Goal: Find specific page/section: Find specific page/section

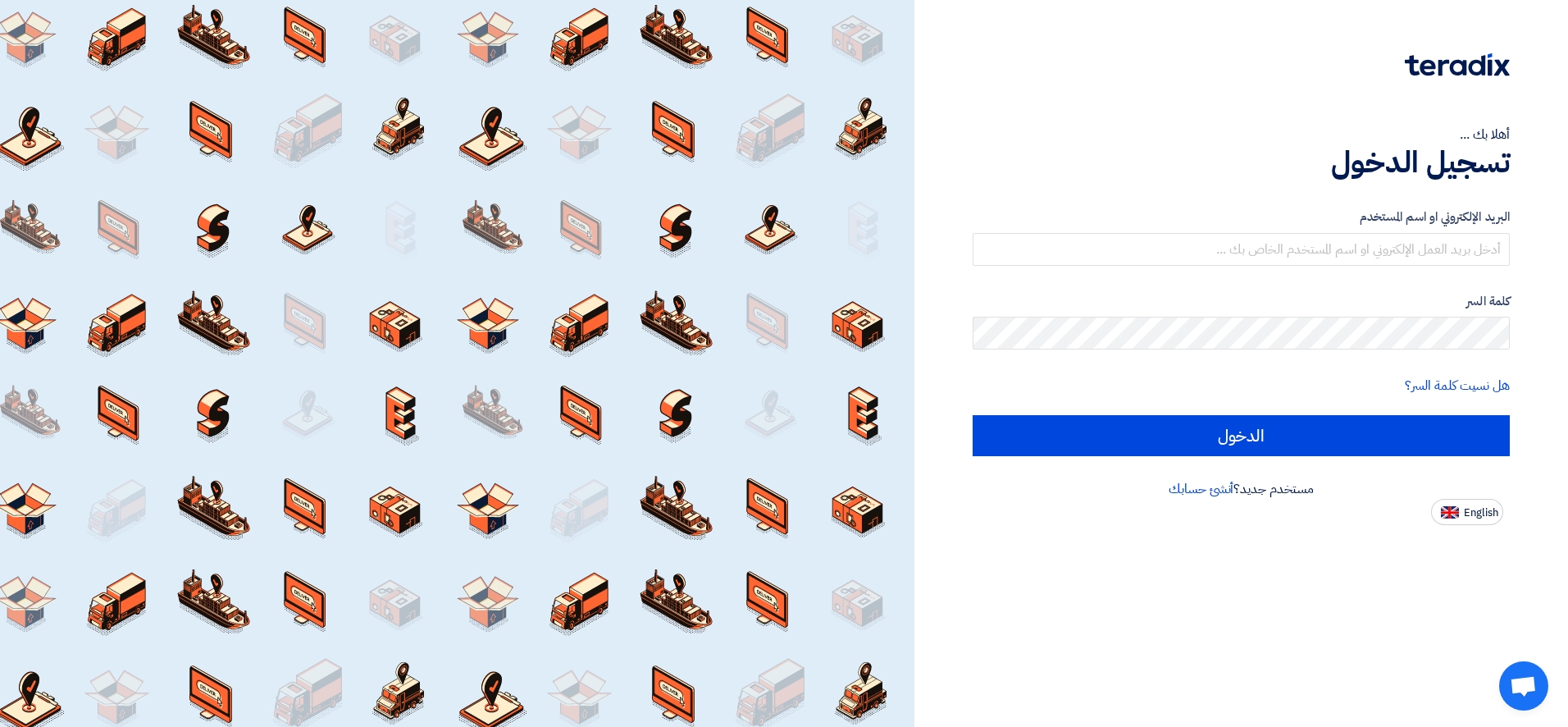
click at [1460, 514] on button "English" at bounding box center [1467, 512] width 72 height 26
type input "Sign in"
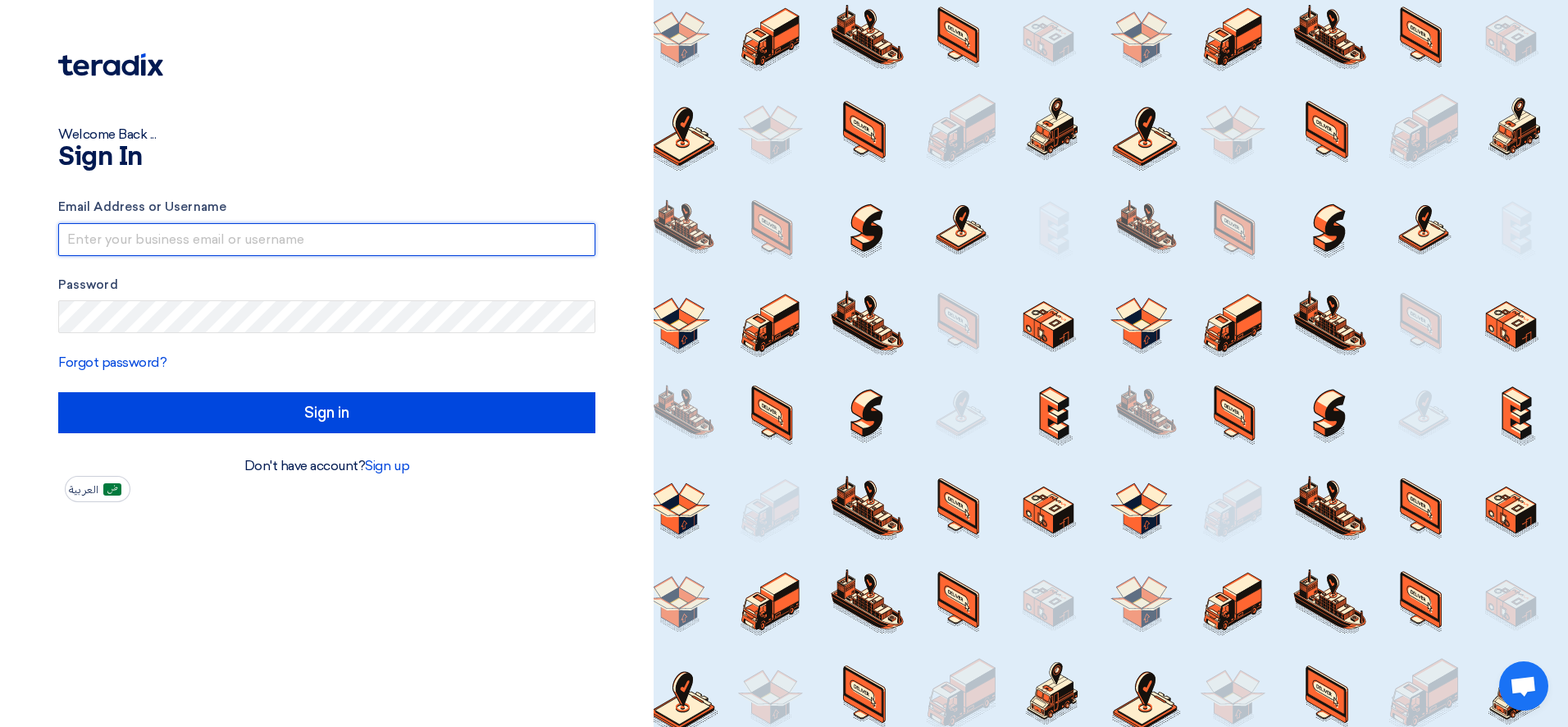
click at [435, 232] on input "text" at bounding box center [327, 240] width 537 height 33
type input "[EMAIL_ADDRESS][DOMAIN_NAME]"
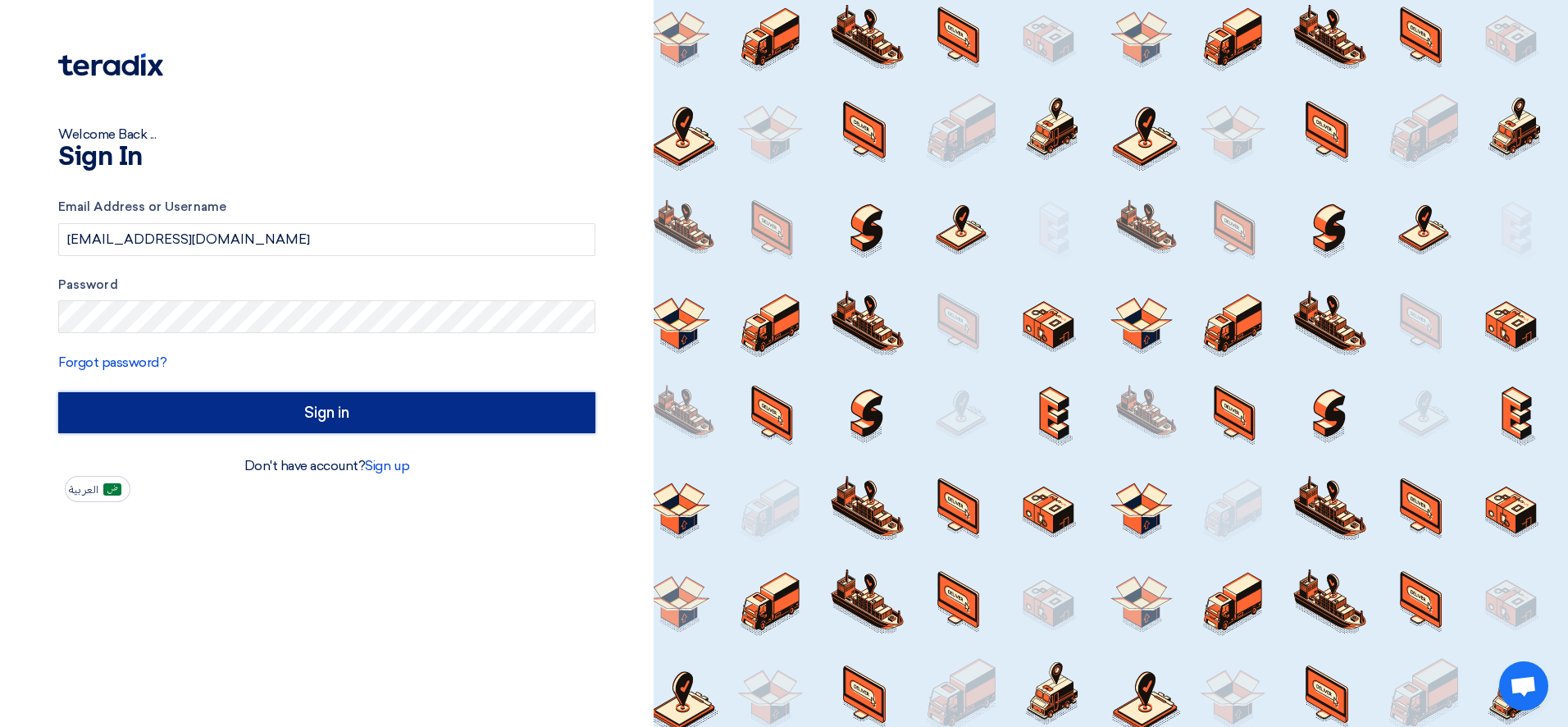
click at [291, 413] on input "Sign in" at bounding box center [327, 412] width 537 height 41
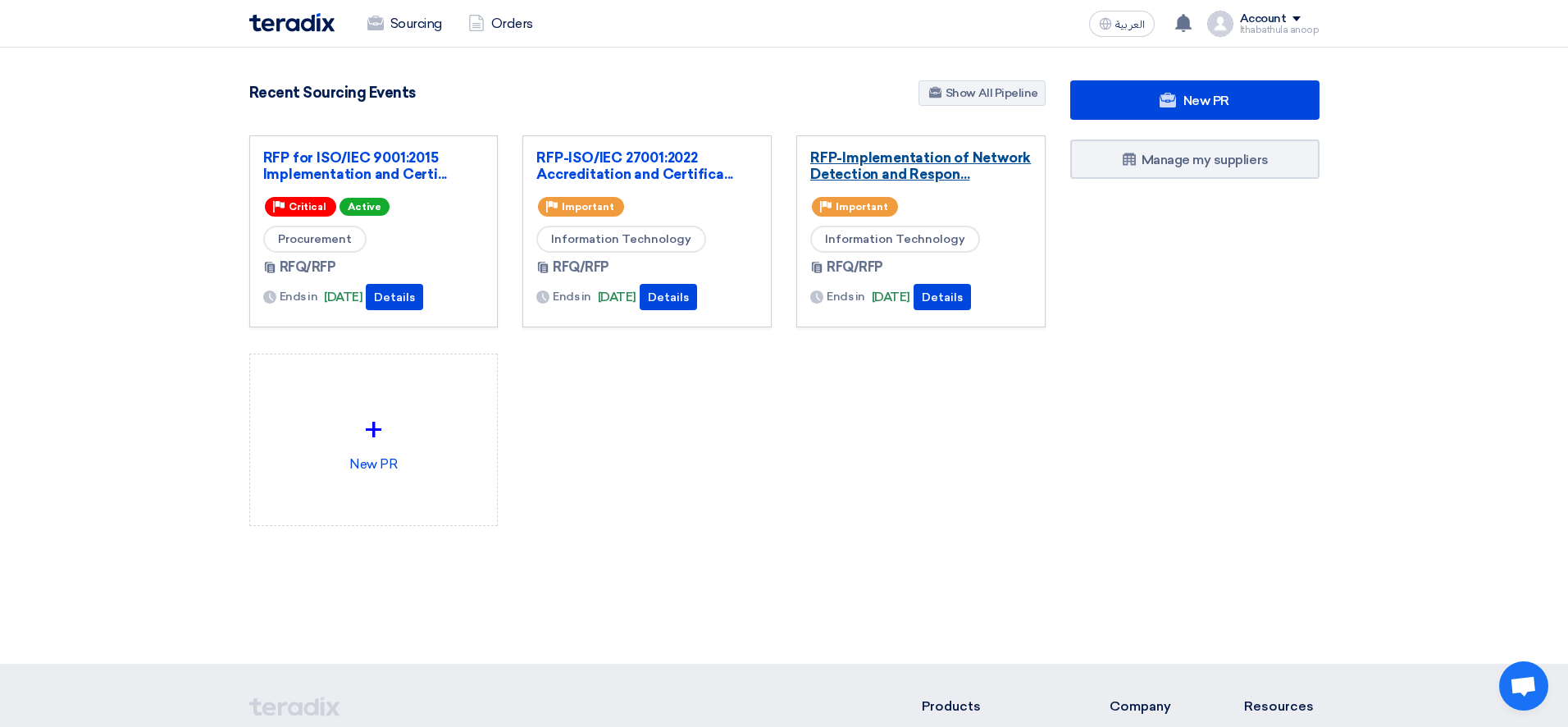
click at [894, 161] on link "RFP-Implementation of Network Detection and Respon..." at bounding box center [921, 166] width 222 height 33
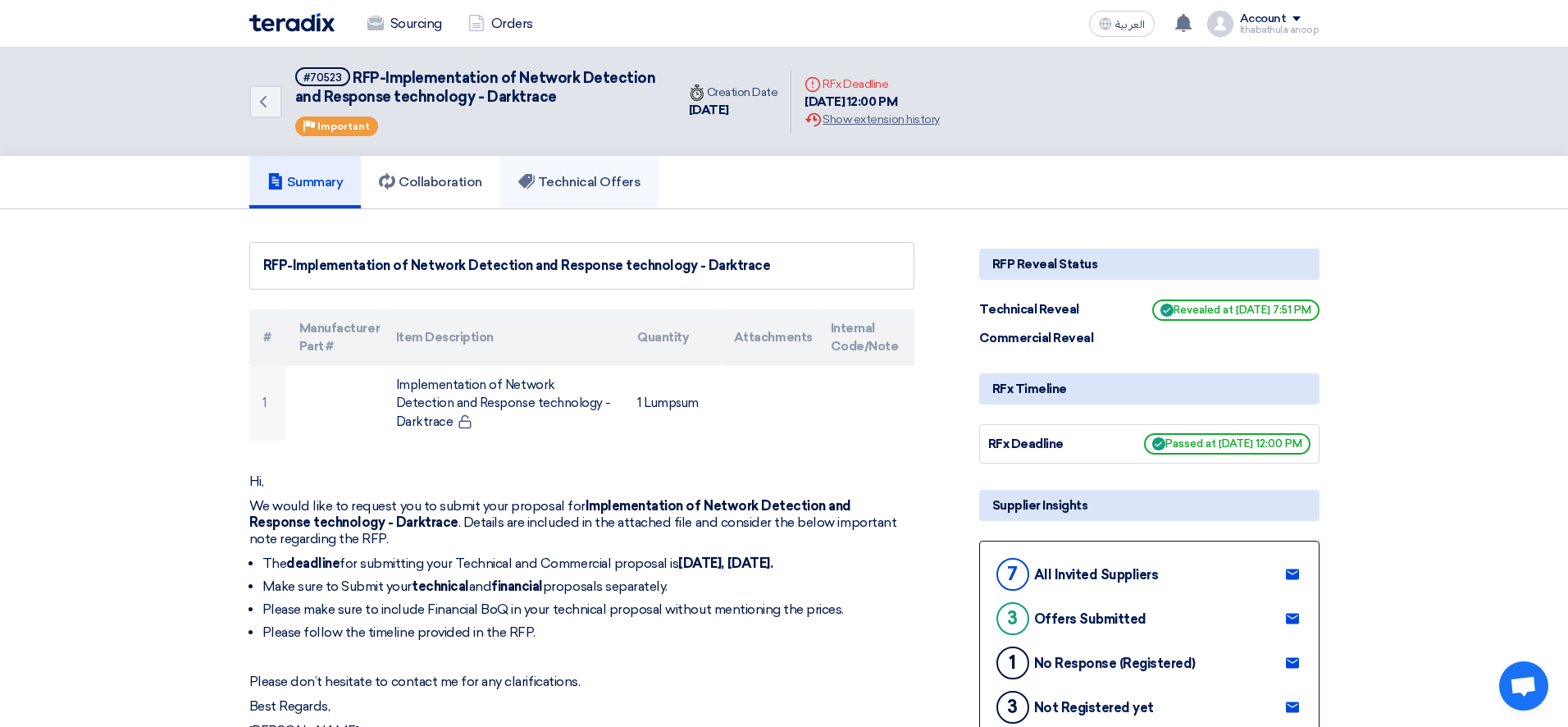
click at [580, 186] on h5 "Technical Offers" at bounding box center [579, 182] width 122 height 16
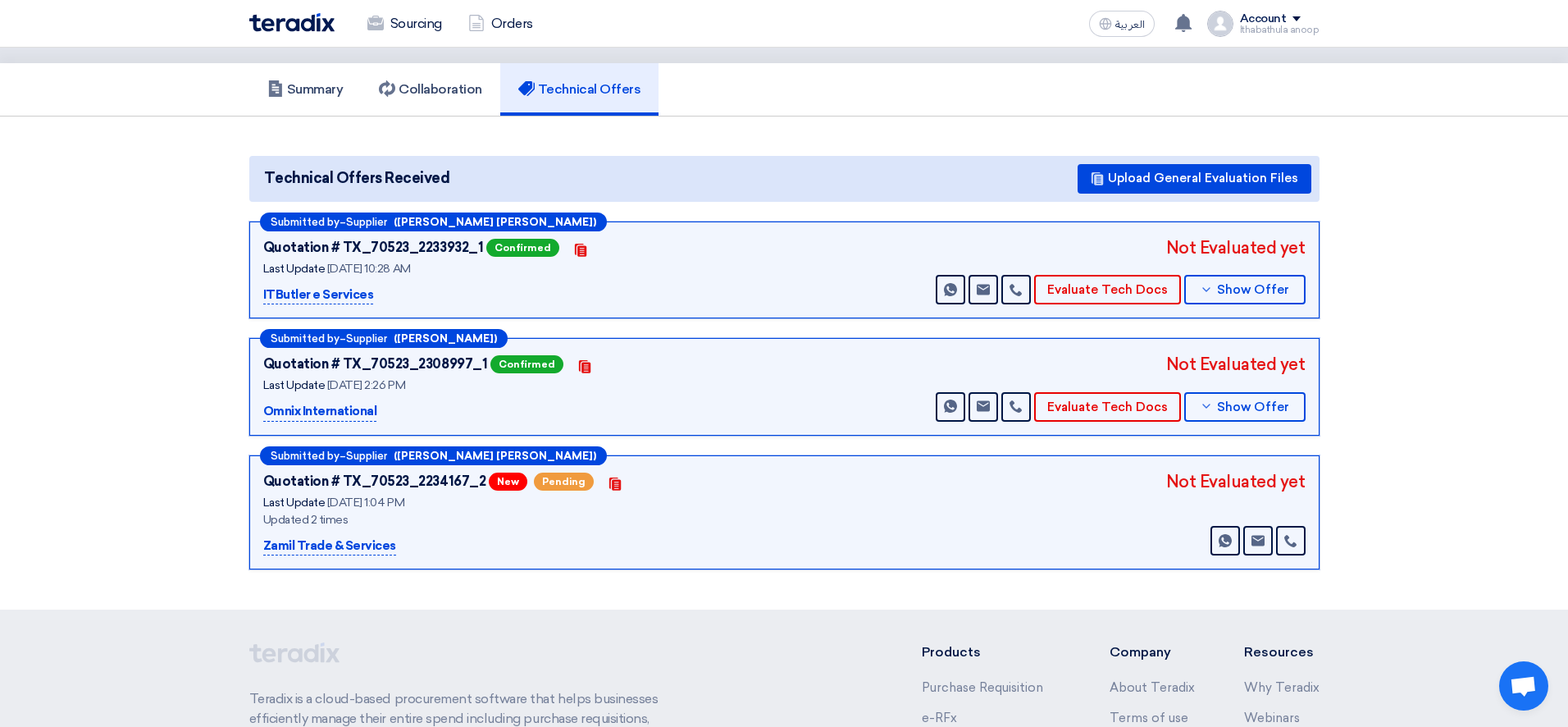
scroll to position [96, 0]
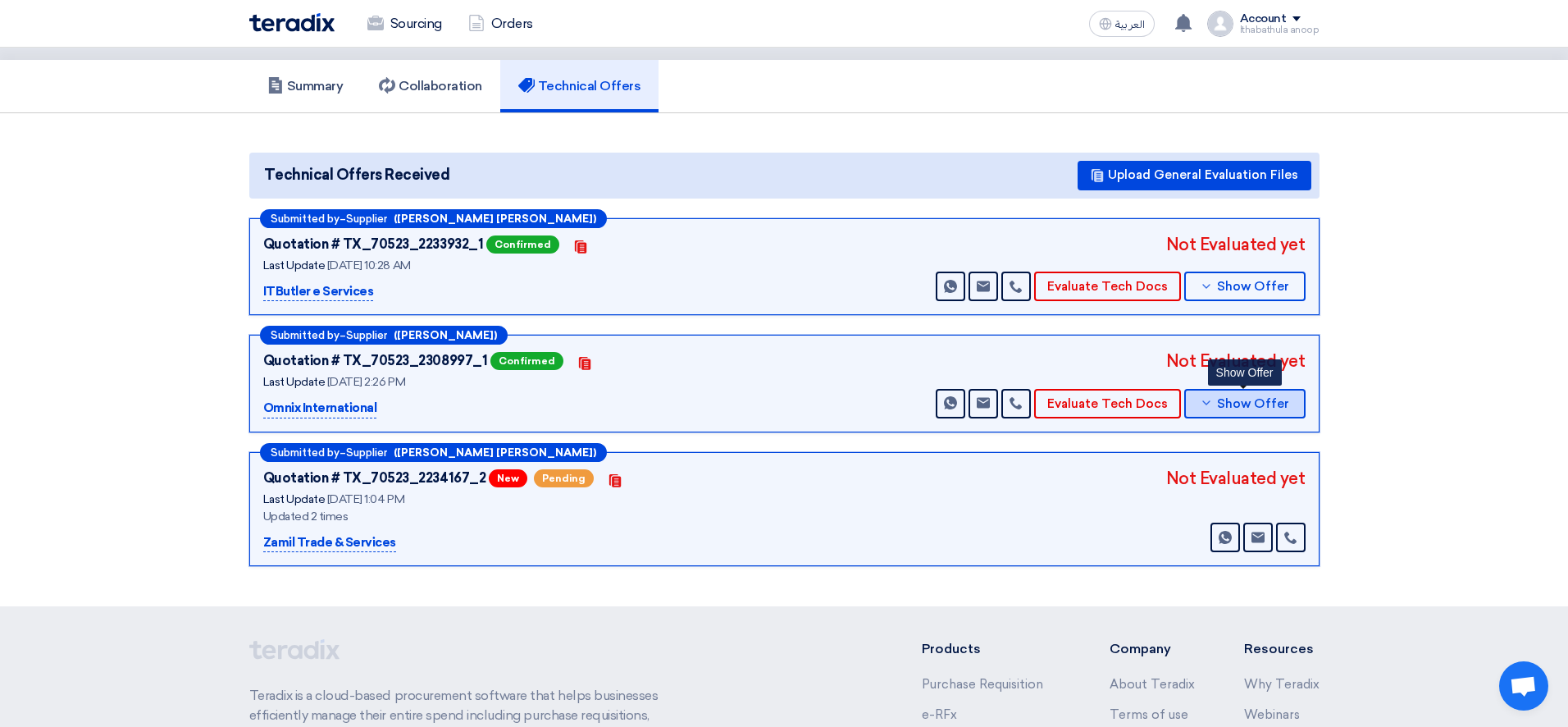
click at [1211, 403] on icon at bounding box center [1206, 403] width 13 height 13
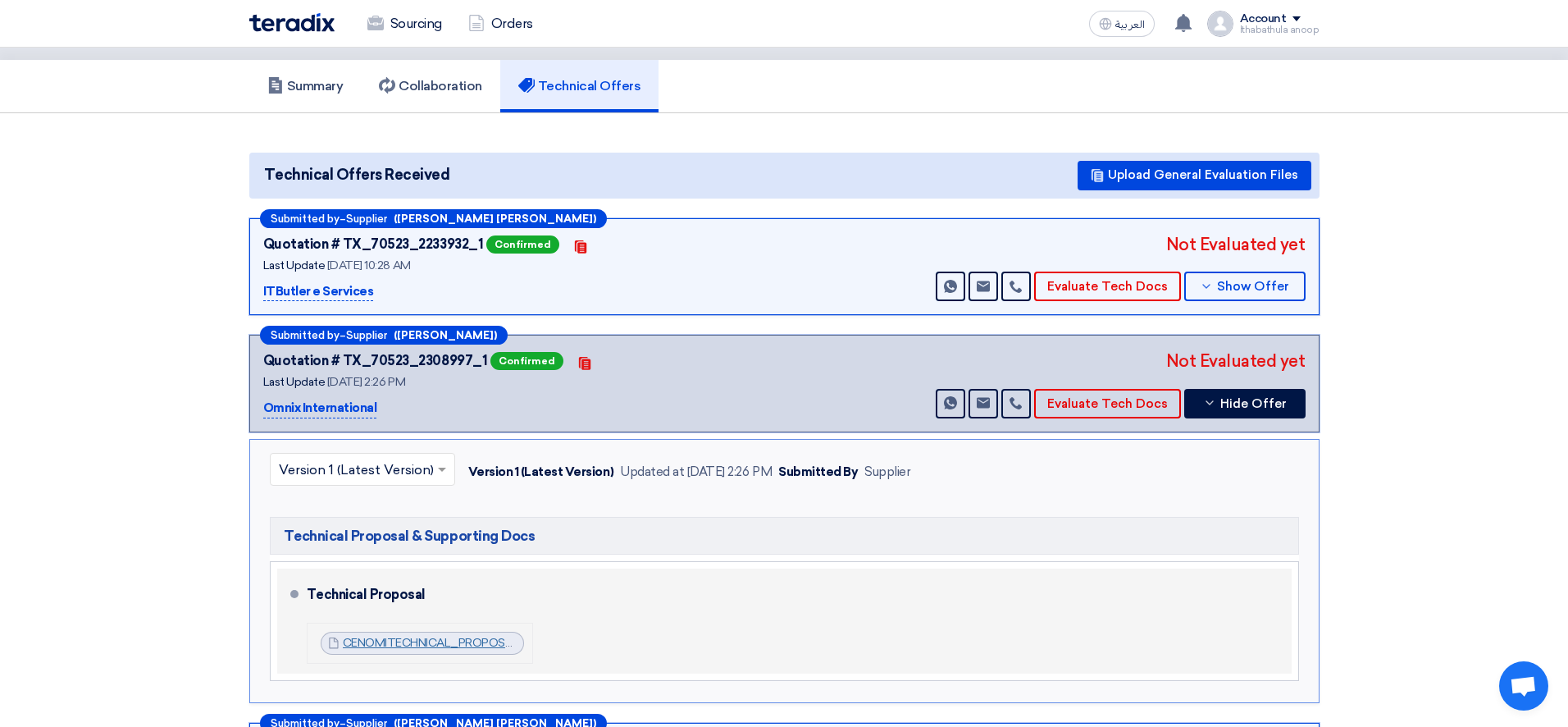
click at [444, 645] on link "CENOMITECHNICAL_PROPOSAL_1755170420645.pdf" at bounding box center [487, 642] width 288 height 14
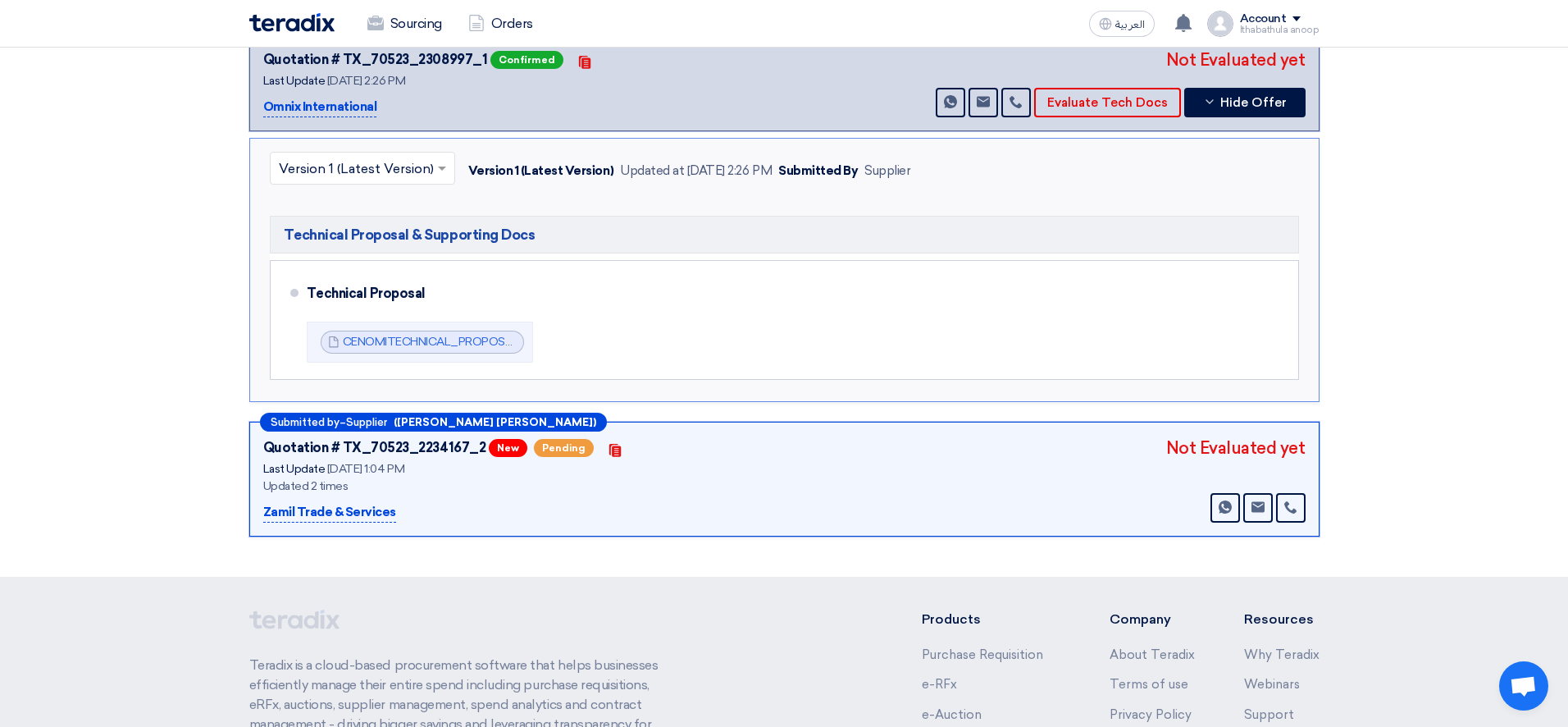
scroll to position [419, 0]
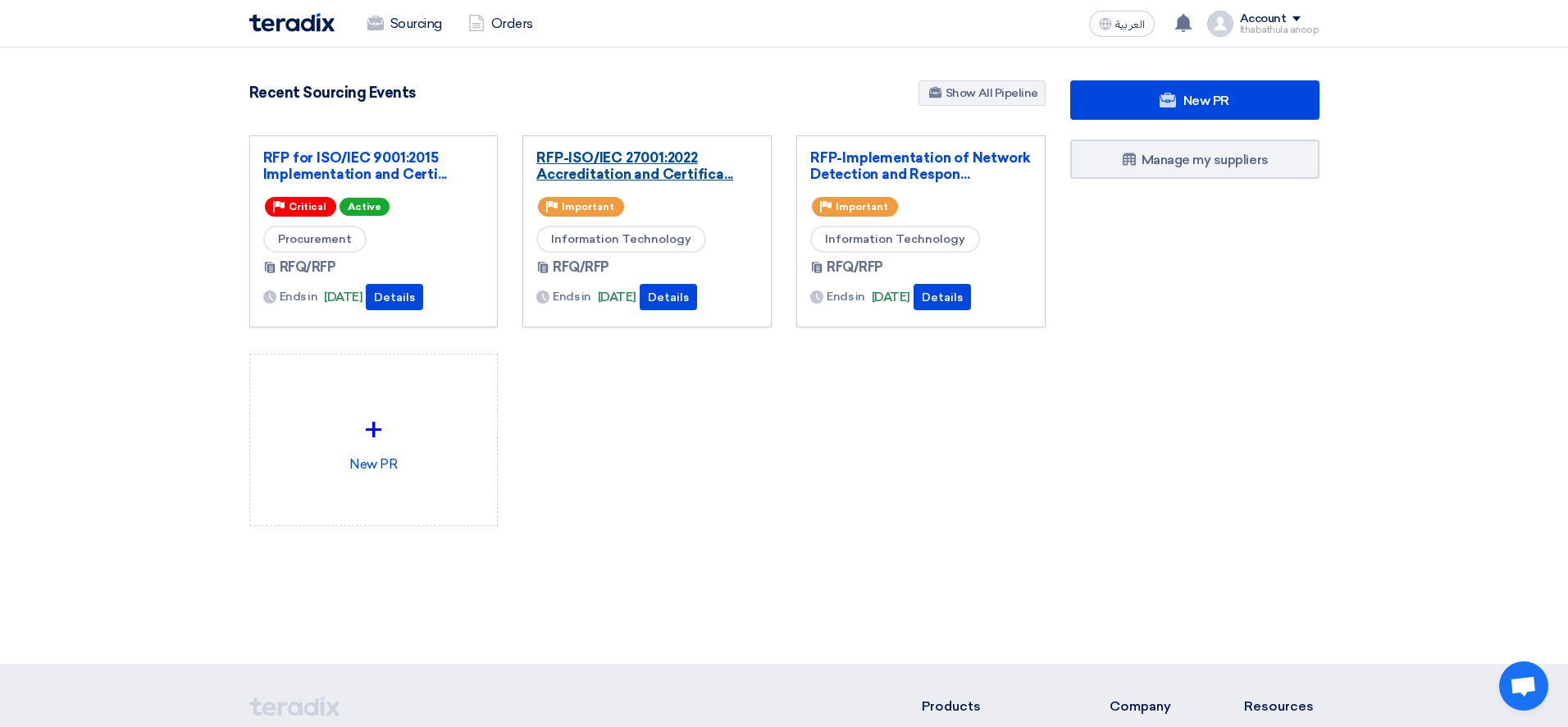
click at [655, 175] on link "RFP-ISO/IEC 27001:2022 Accreditation and Certifica..." at bounding box center [647, 166] width 222 height 33
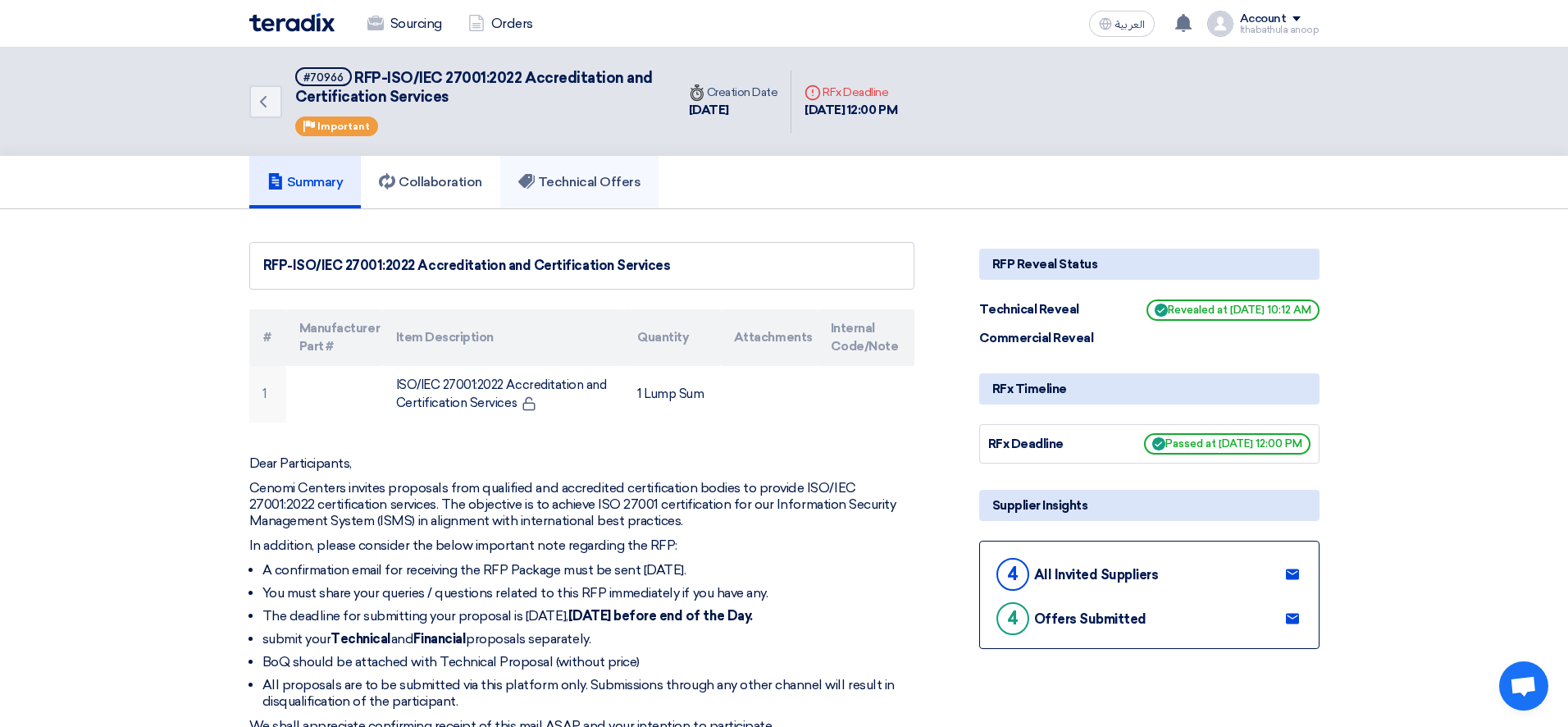
click at [577, 182] on h5 "Technical Offers" at bounding box center [579, 182] width 122 height 16
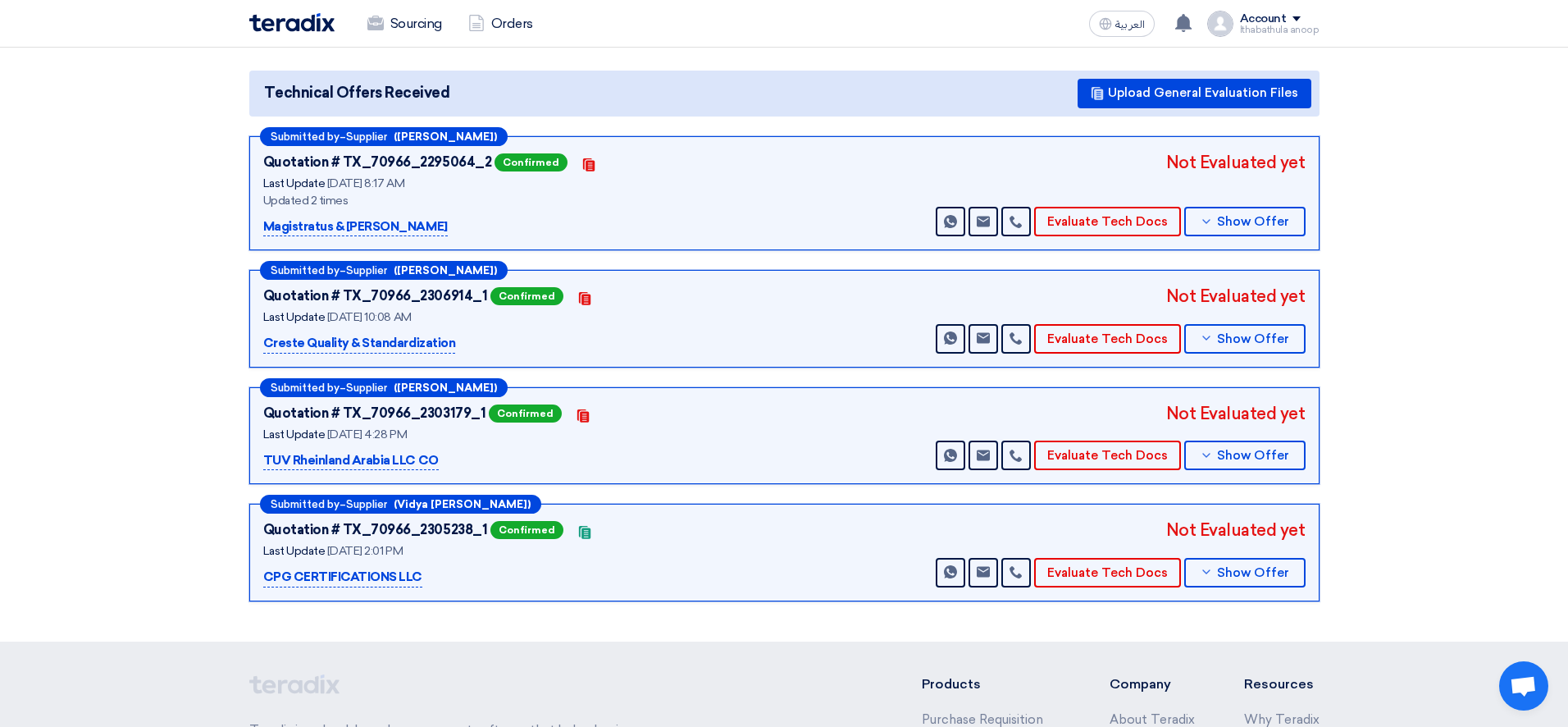
scroll to position [184, 0]
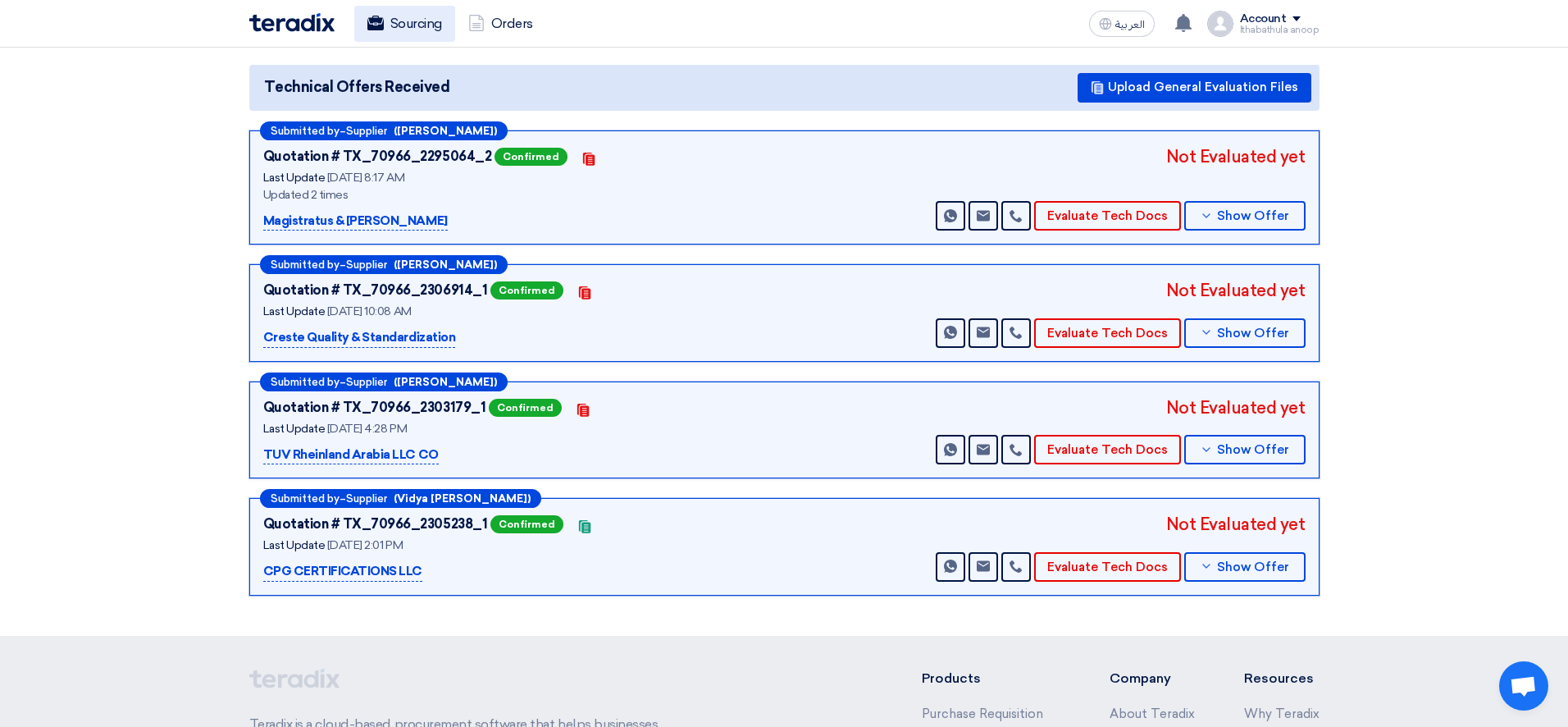
click at [415, 35] on link "Sourcing" at bounding box center [405, 24] width 101 height 36
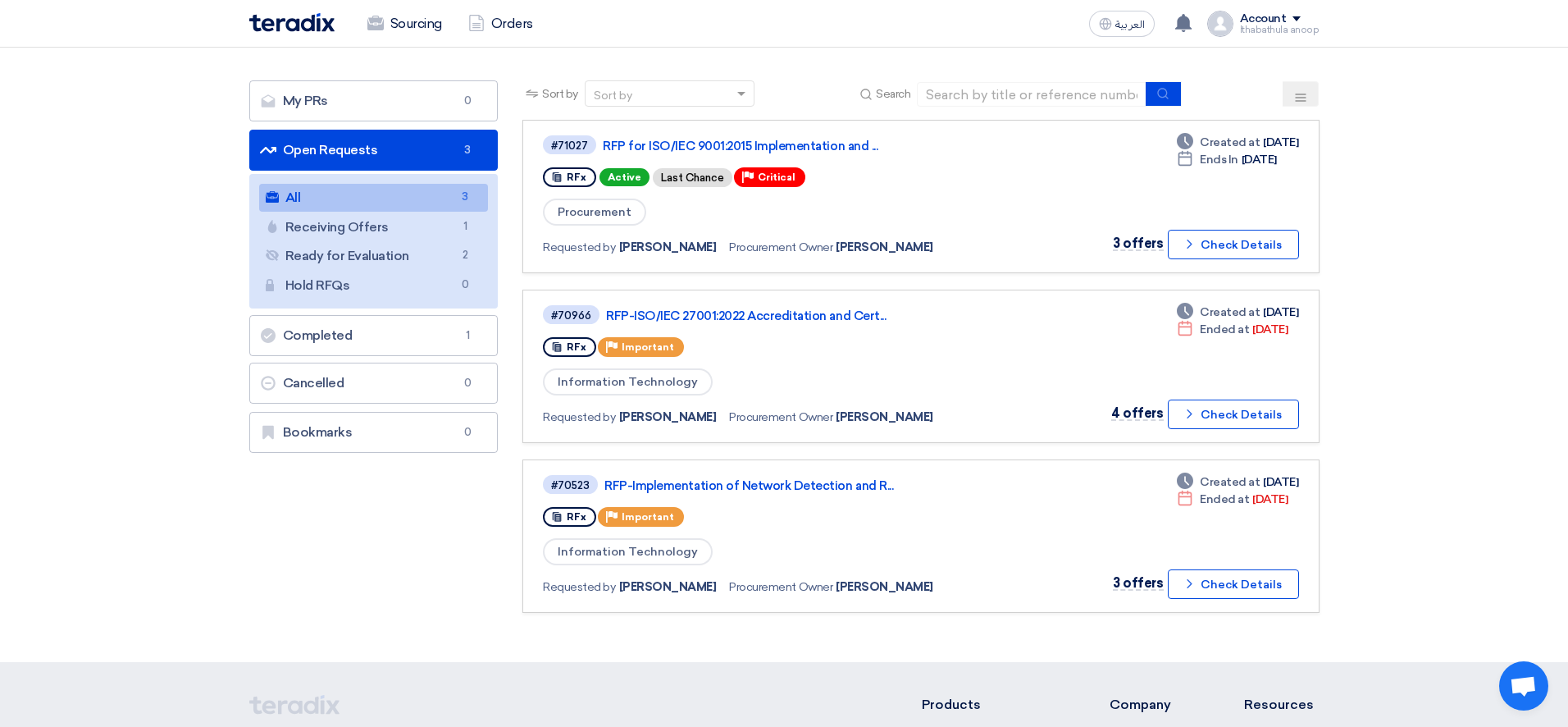
scroll to position [76, 0]
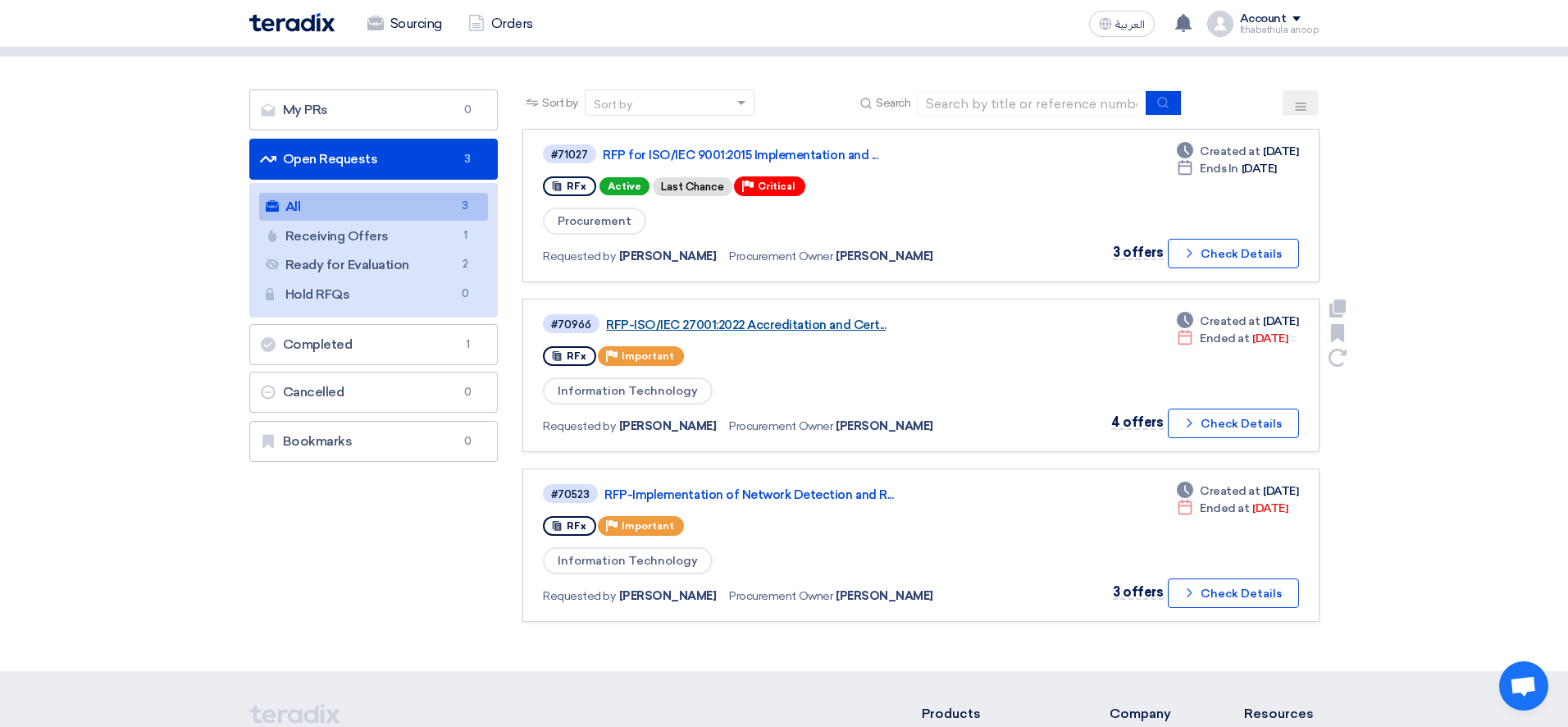
click at [787, 321] on link "RFP-ISO/IEC 27001:2022 Accreditation and Cert..." at bounding box center [810, 325] width 410 height 15
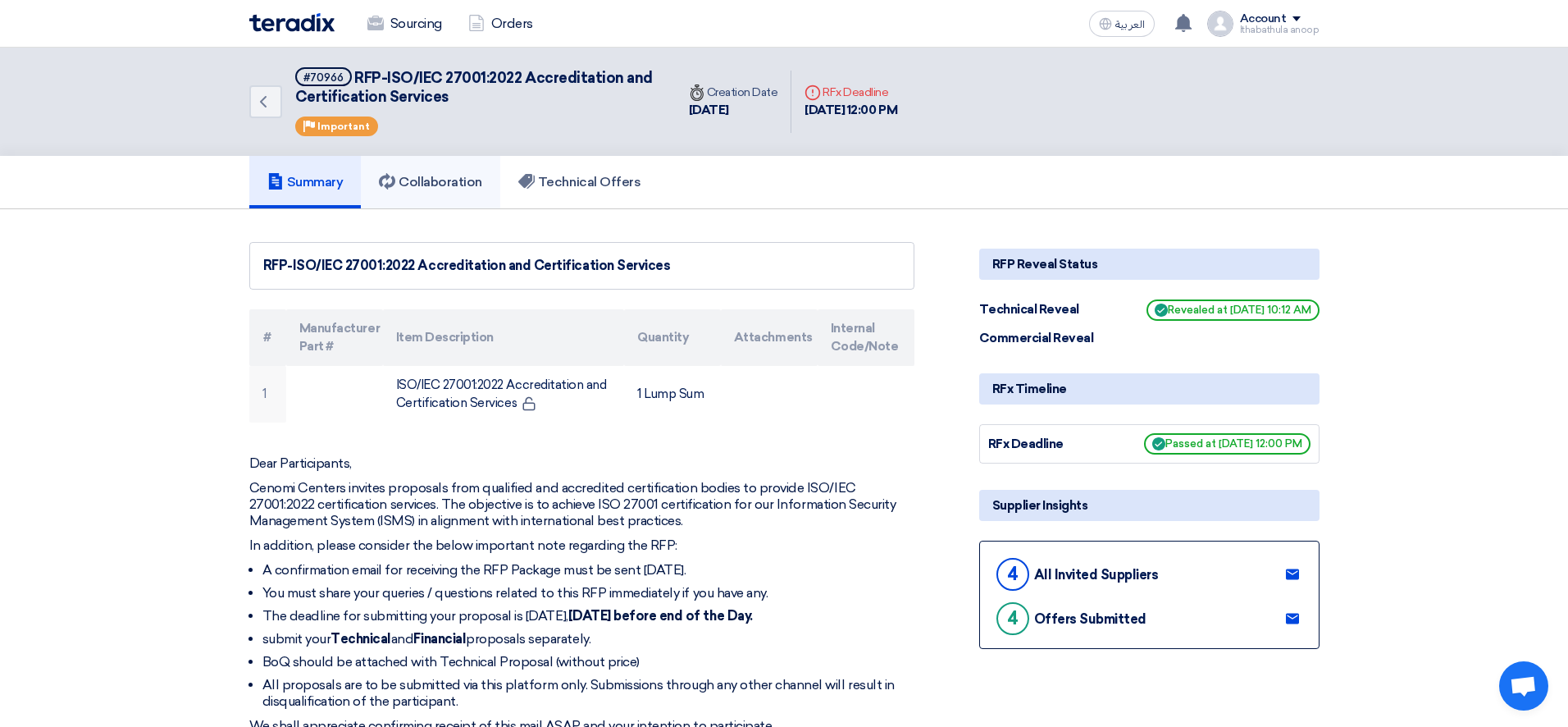
click at [460, 185] on h5 "Collaboration" at bounding box center [431, 182] width 103 height 16
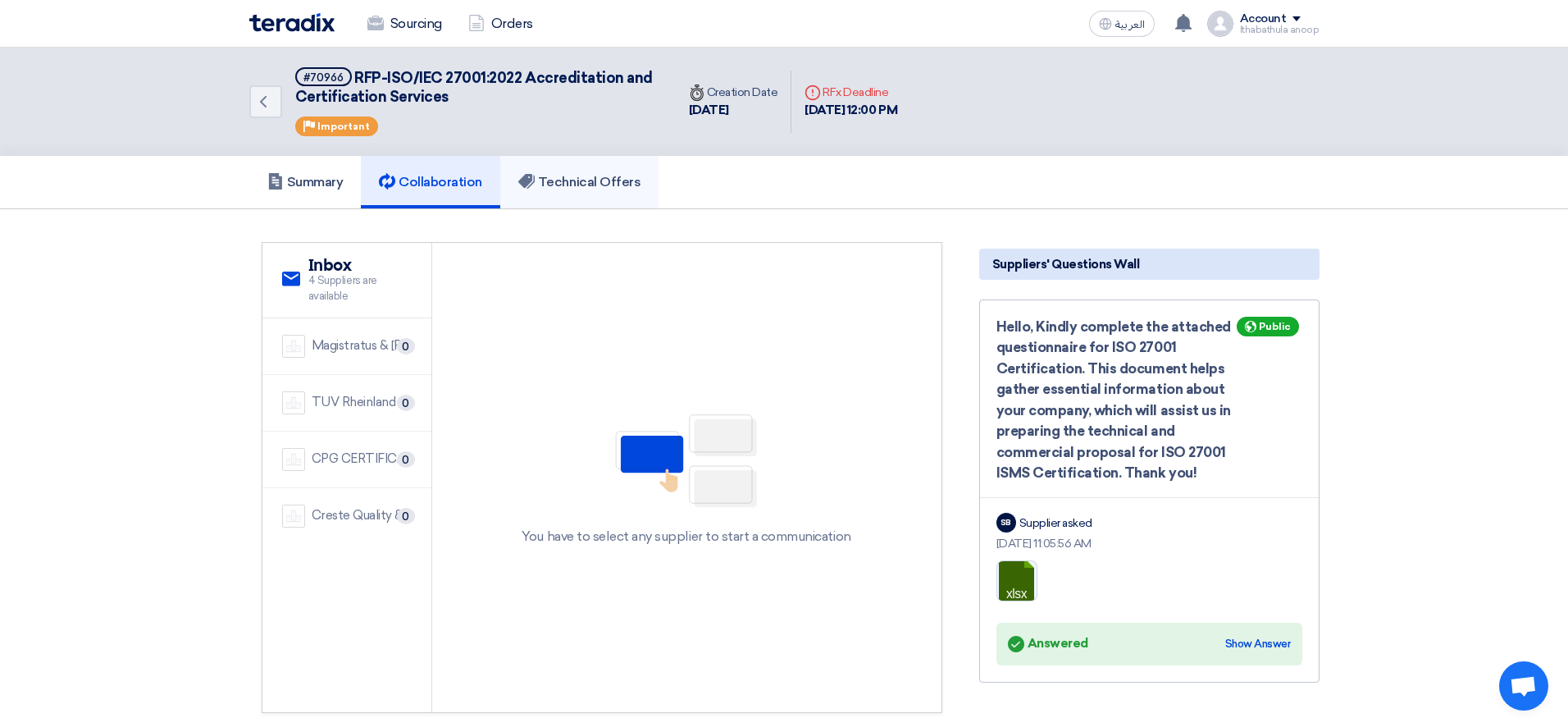
click at [612, 182] on h5 "Technical Offers" at bounding box center [579, 182] width 122 height 16
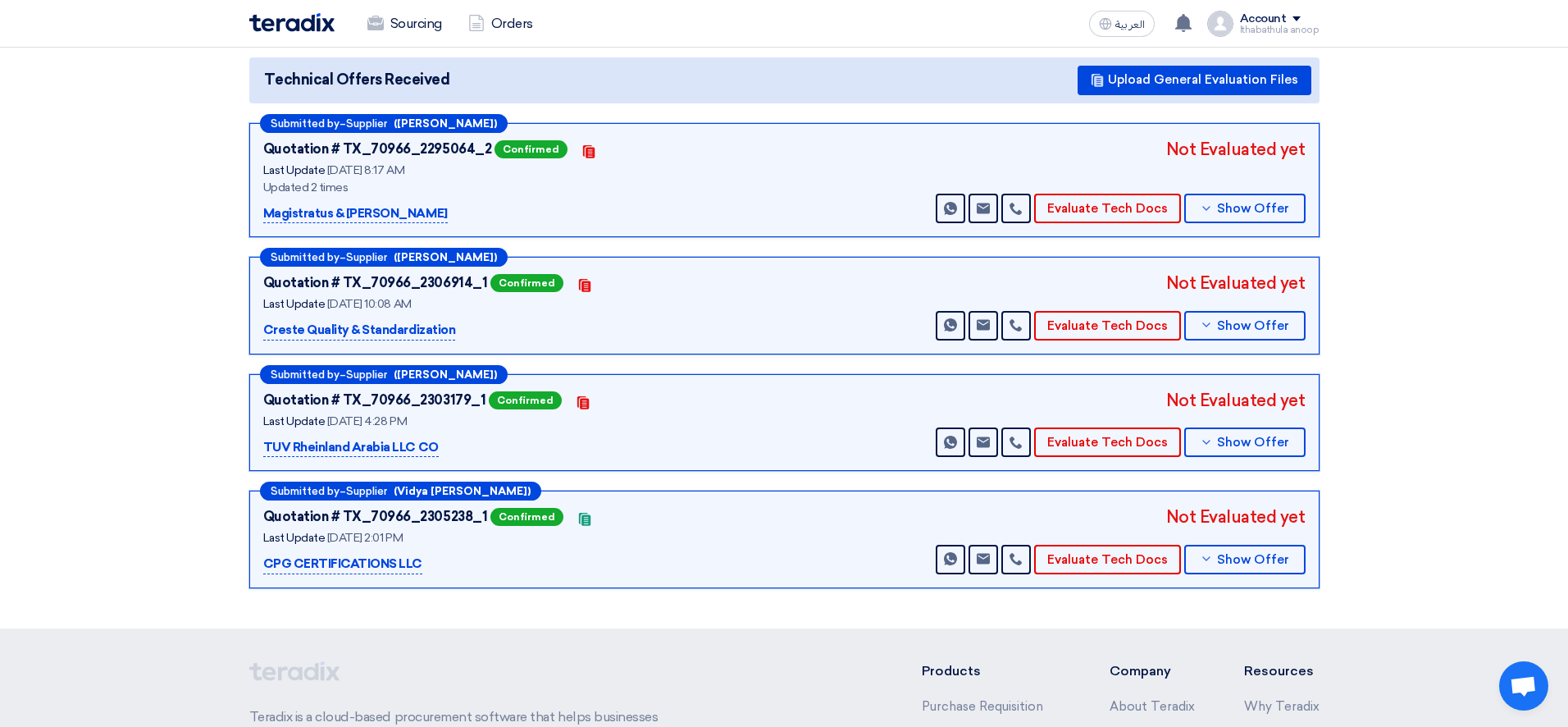
scroll to position [192, 0]
click at [1105, 210] on button "Evaluate Tech Docs" at bounding box center [1107, 208] width 147 height 30
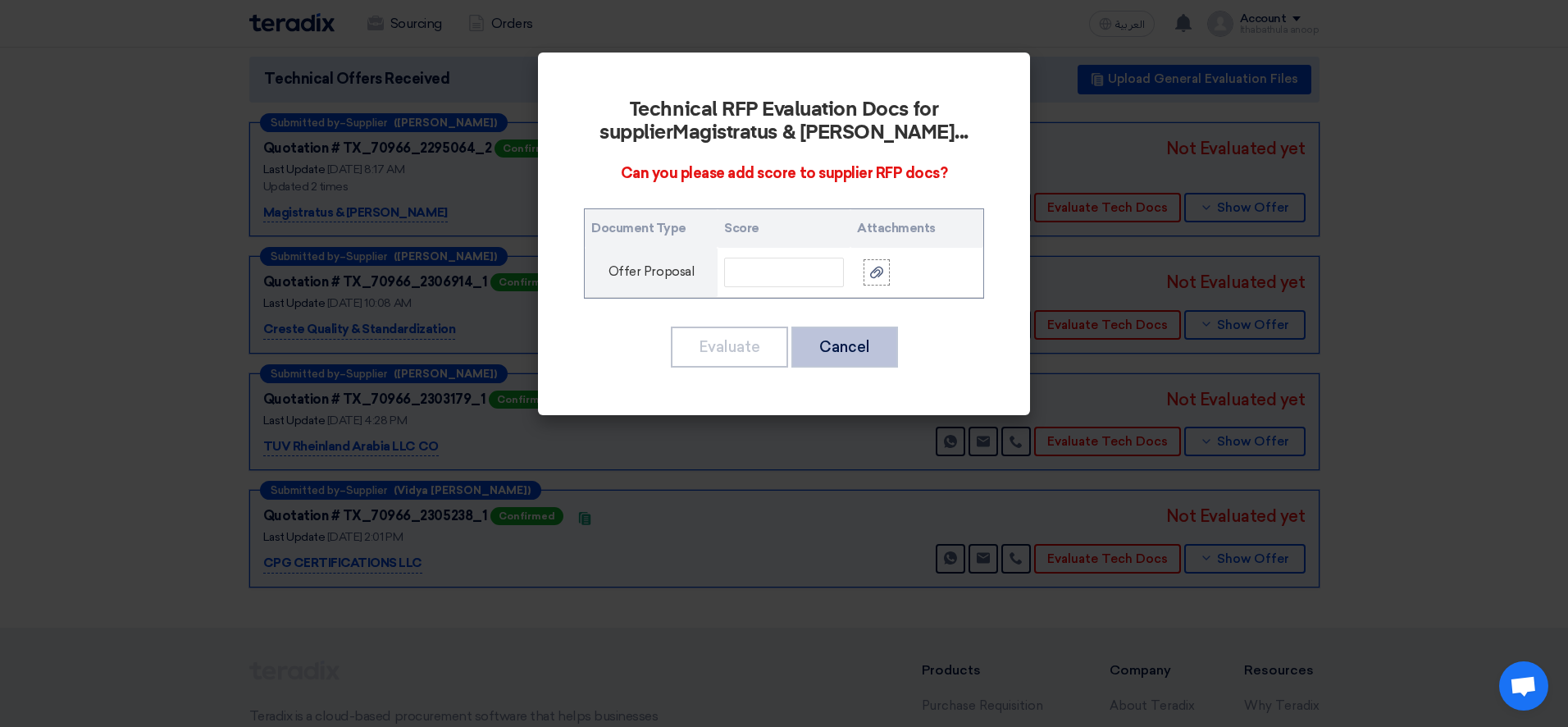
click at [867, 347] on button "Cancel" at bounding box center [845, 347] width 107 height 41
